Goal: Task Accomplishment & Management: Use online tool/utility

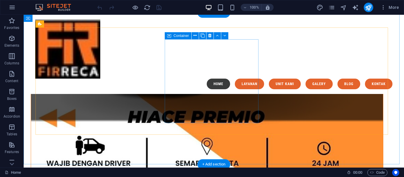
scroll to position [494, 0]
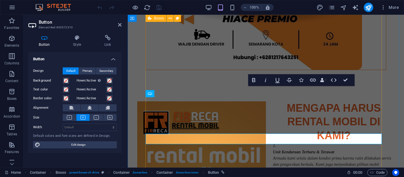
scroll to position [811, 0]
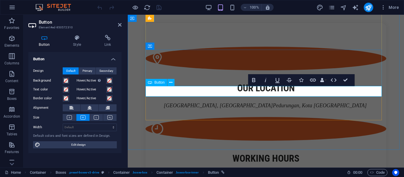
click at [313, 78] on icon "button" at bounding box center [313, 80] width 7 height 7
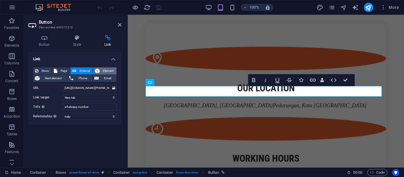
click at [103, 71] on span "Element" at bounding box center [108, 71] width 13 height 7
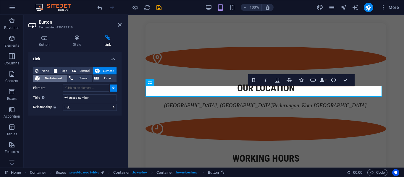
click at [61, 82] on span "Next element" at bounding box center [53, 78] width 24 height 7
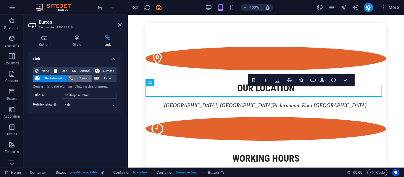
click at [82, 79] on span "Phone" at bounding box center [83, 78] width 16 height 7
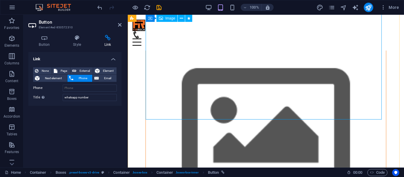
scroll to position [129, 0]
